Goal: Navigation & Orientation: Understand site structure

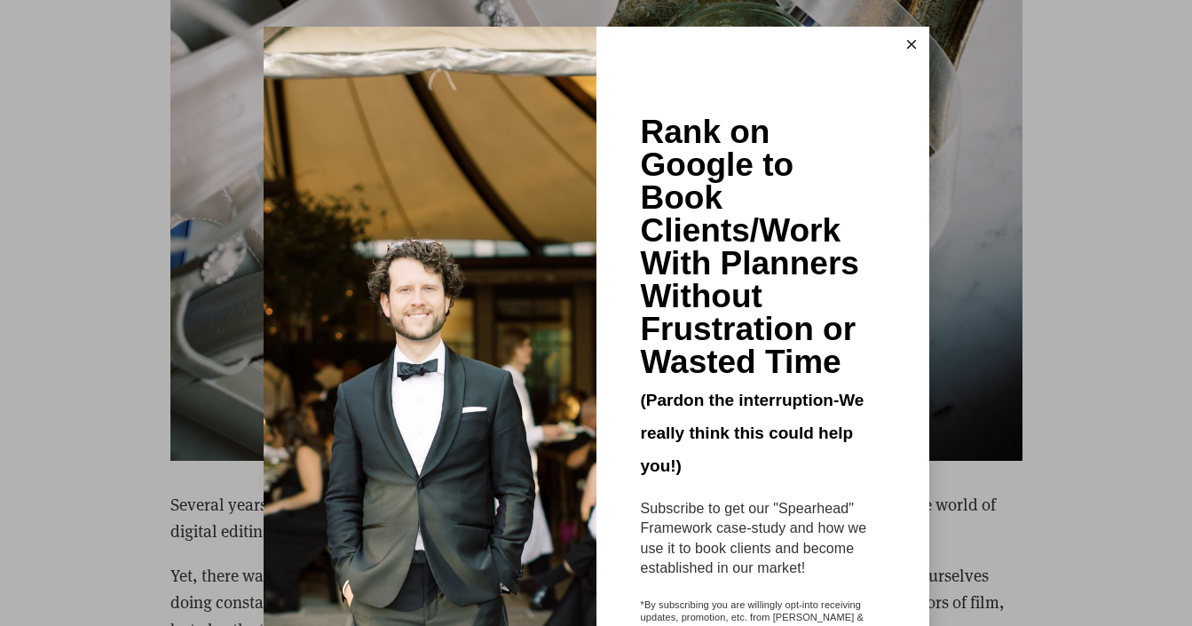
scroll to position [4, 0]
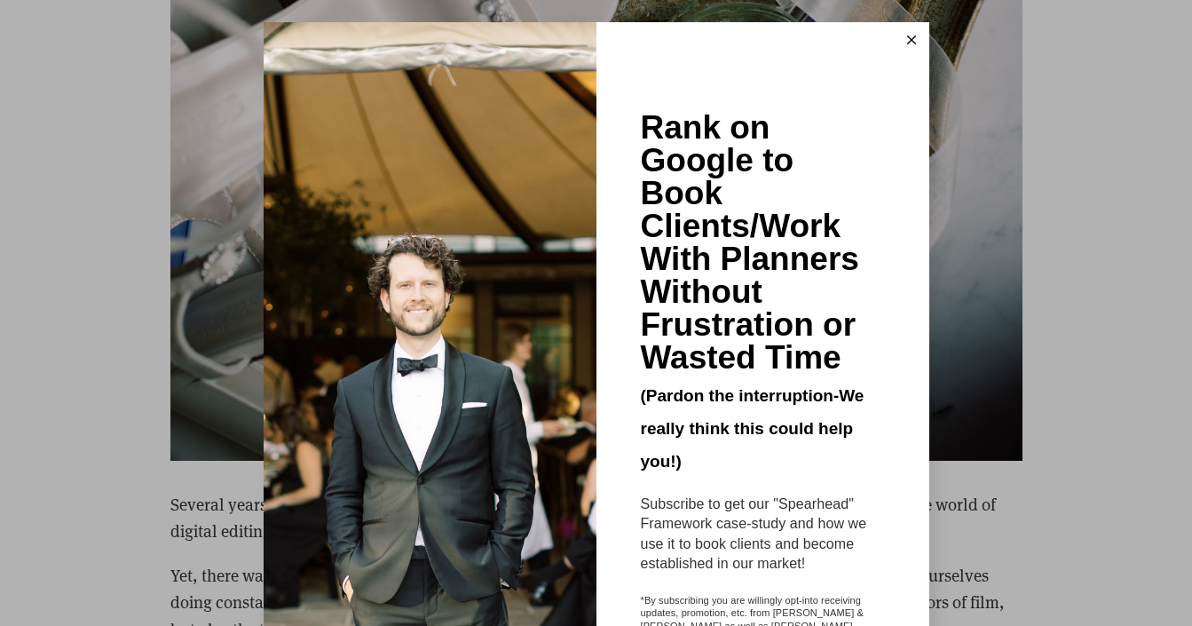
click at [911, 39] on line at bounding box center [911, 40] width 8 height 8
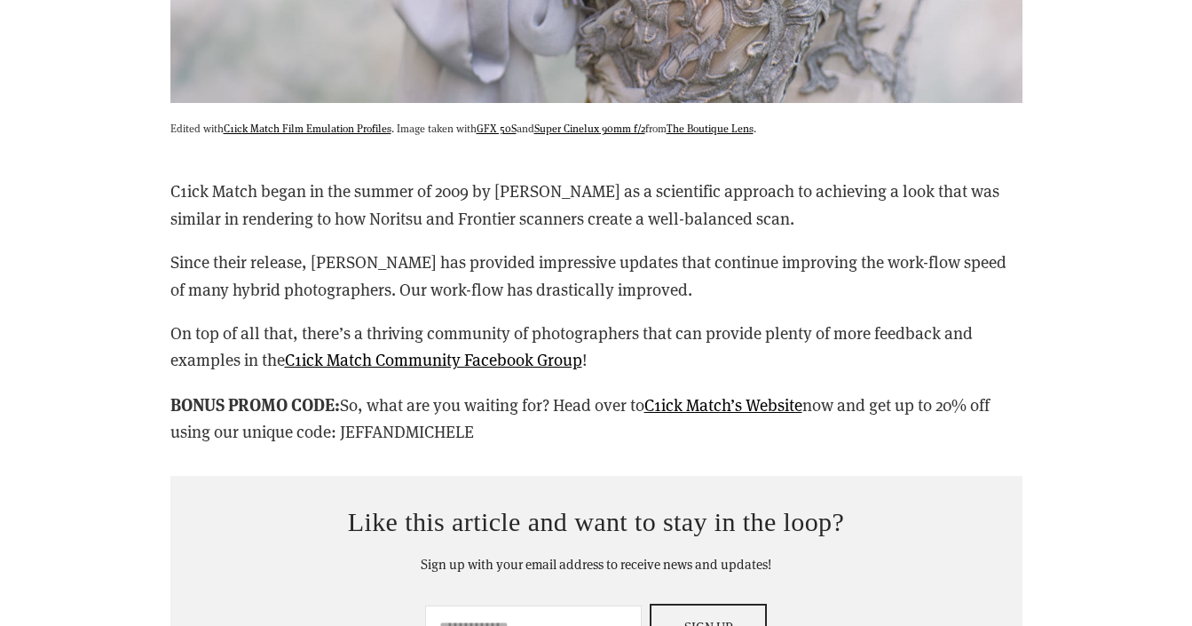
scroll to position [15103, 0]
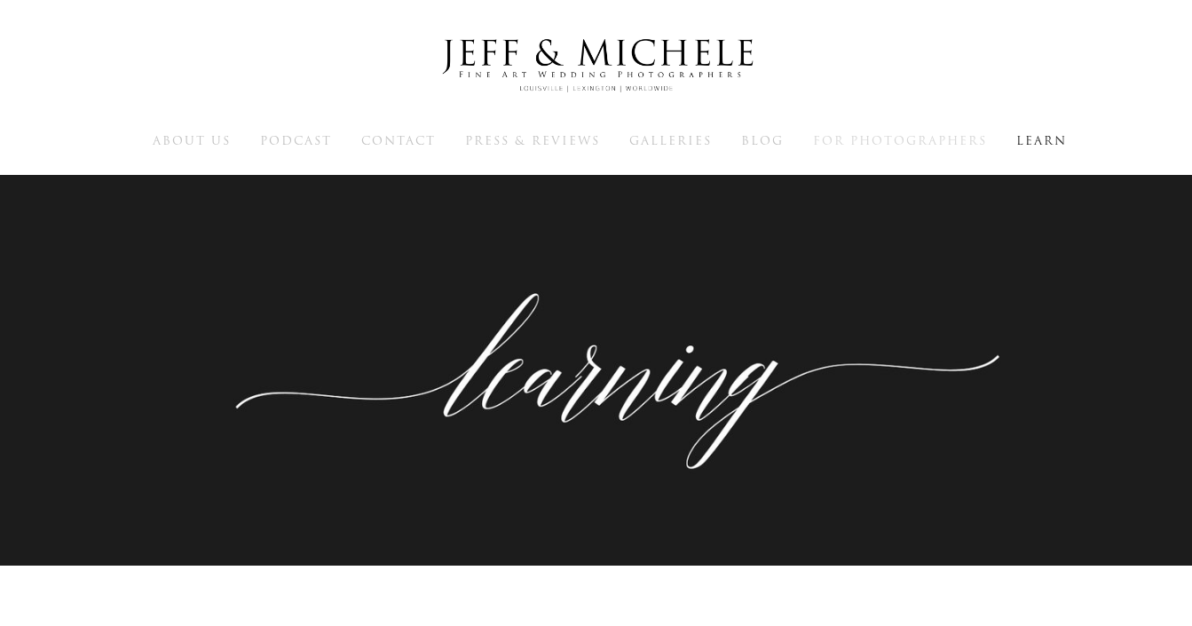
click at [864, 144] on span "For Photographers" at bounding box center [900, 140] width 174 height 17
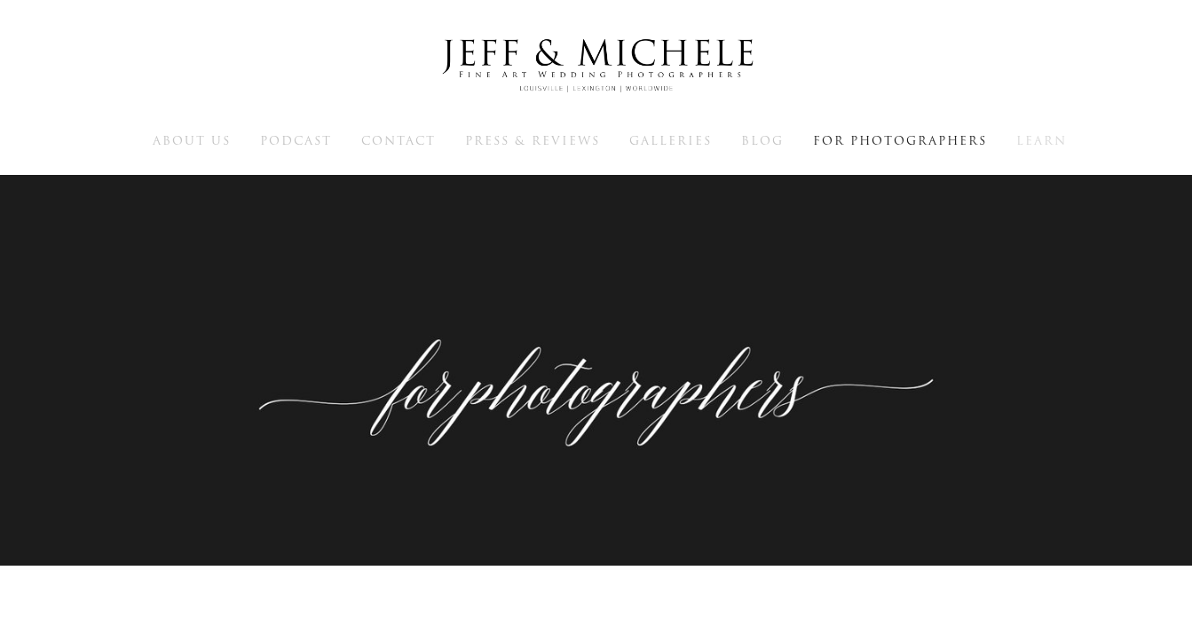
click at [1031, 138] on span "Learn" at bounding box center [1041, 140] width 51 height 17
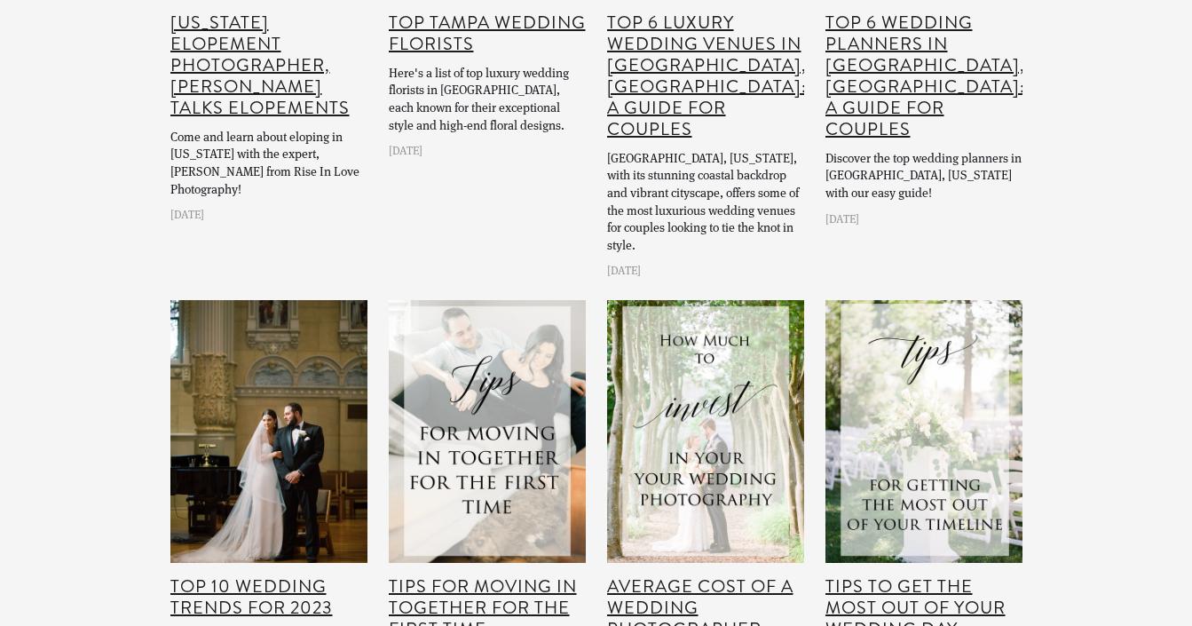
scroll to position [22101, 0]
